Goal: Find specific page/section: Find specific page/section

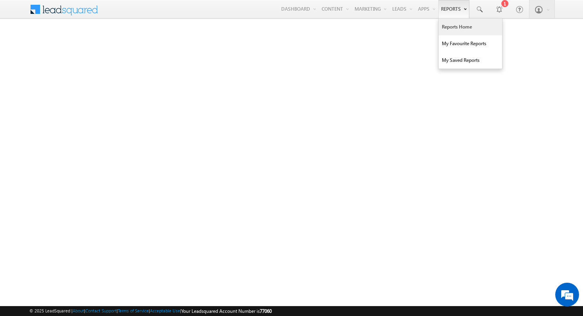
click at [459, 6] on link "Reports" at bounding box center [453, 9] width 31 height 18
click at [449, 10] on link "Reports" at bounding box center [453, 9] width 31 height 18
click at [451, 33] on link "Reports Home" at bounding box center [470, 27] width 63 height 17
click at [454, 12] on link "Reports" at bounding box center [453, 9] width 31 height 18
